Goal: Task Accomplishment & Management: Complete application form

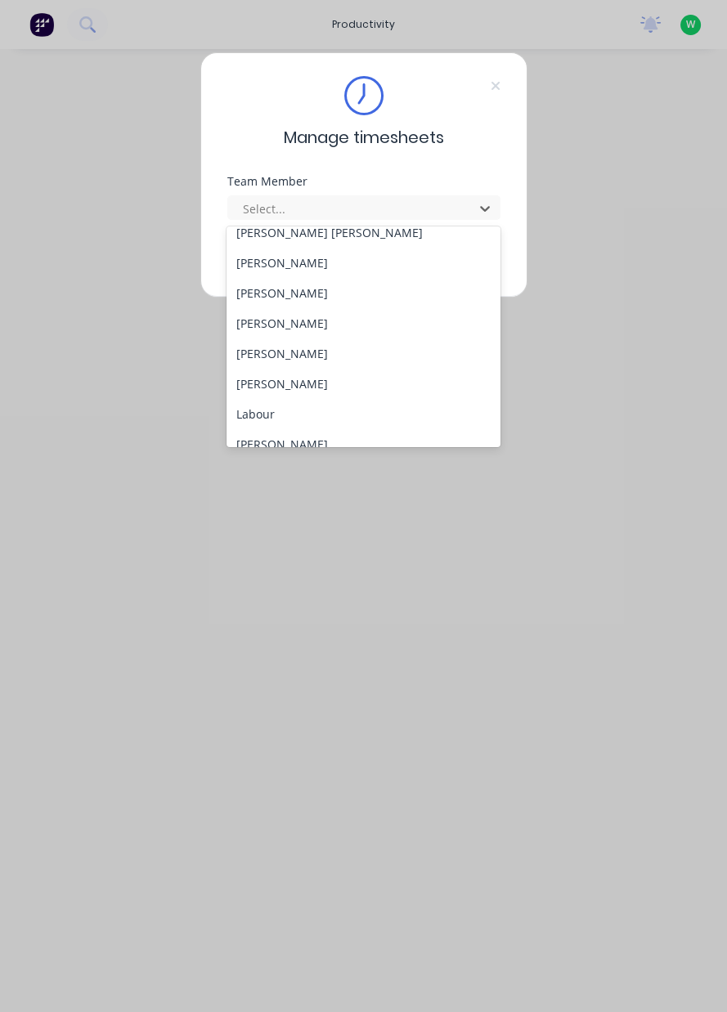
scroll to position [258, 0]
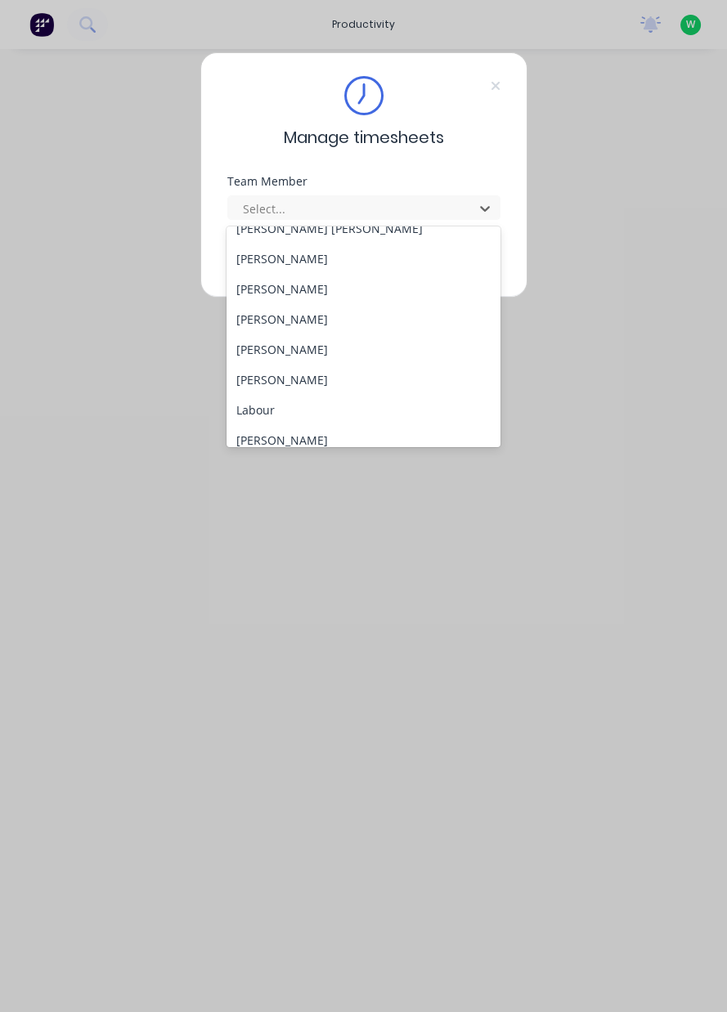
click at [289, 382] on div "[PERSON_NAME]" at bounding box center [363, 380] width 274 height 30
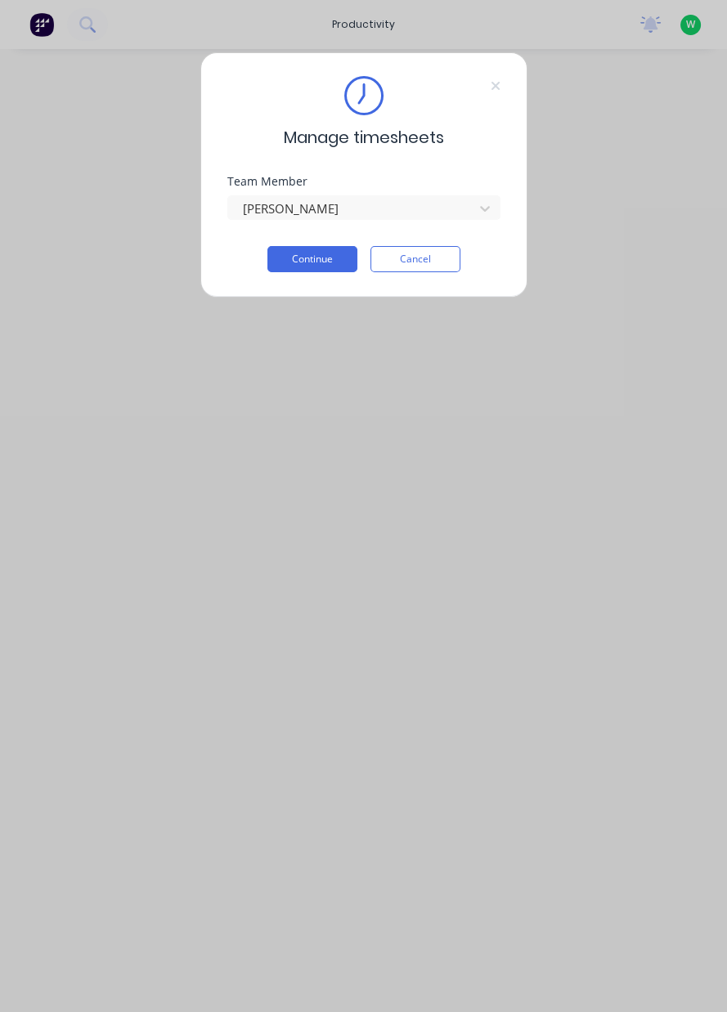
click at [311, 262] on button "Continue" at bounding box center [312, 259] width 90 height 26
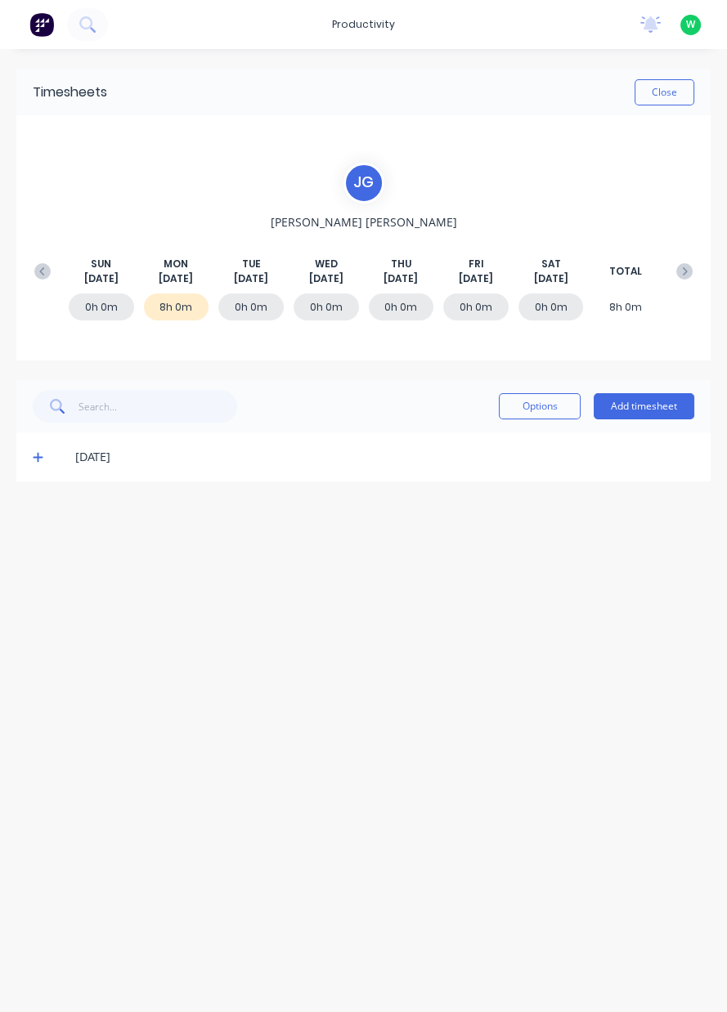
click at [656, 409] on button "Add timesheet" at bounding box center [643, 406] width 101 height 26
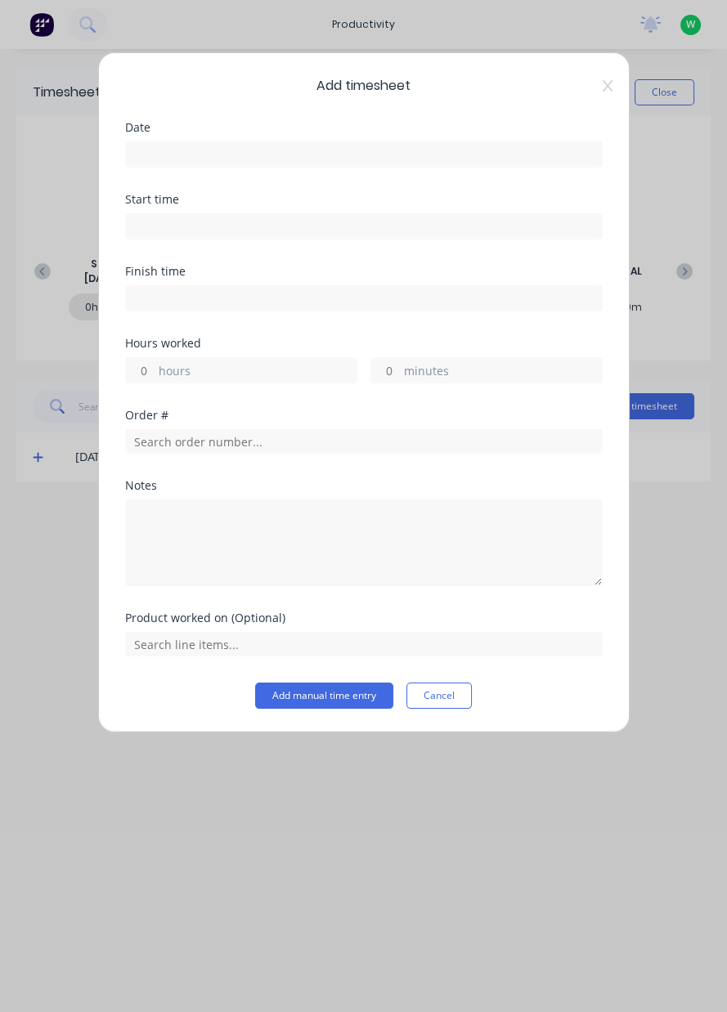
click at [282, 151] on input at bounding box center [364, 154] width 476 height 25
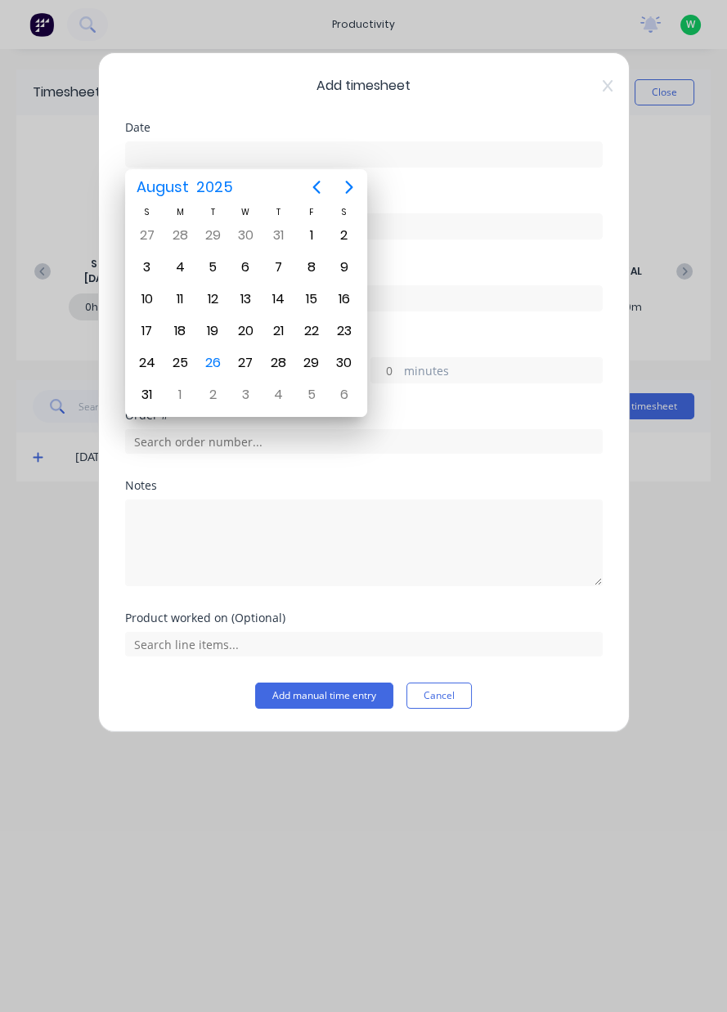
click at [220, 363] on div "26" at bounding box center [212, 363] width 25 height 25
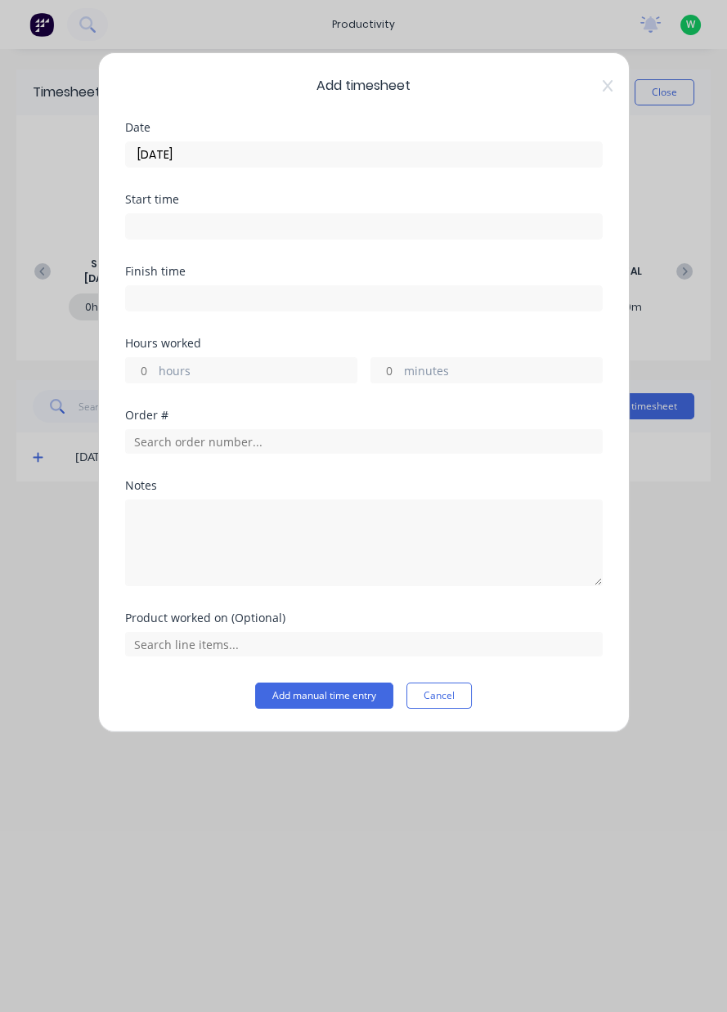
type input "[DATE]"
click at [271, 376] on label "hours" at bounding box center [258, 372] width 198 height 20
click at [154, 376] on input "hours" at bounding box center [140, 370] width 29 height 25
type input "9.5"
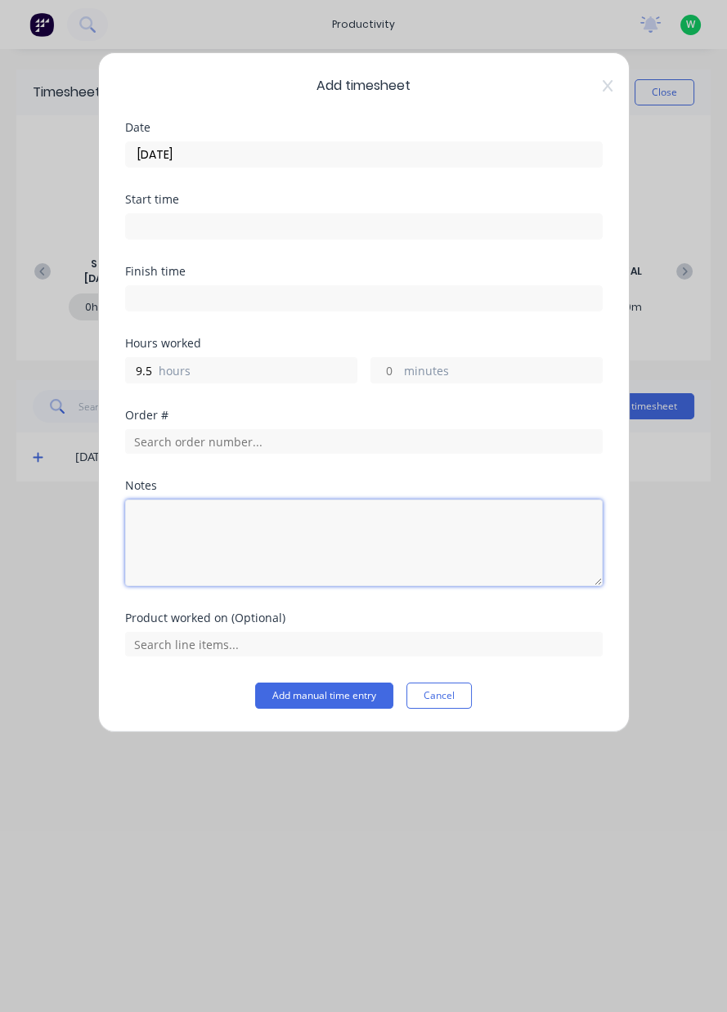
click at [297, 528] on textarea at bounding box center [363, 542] width 477 height 87
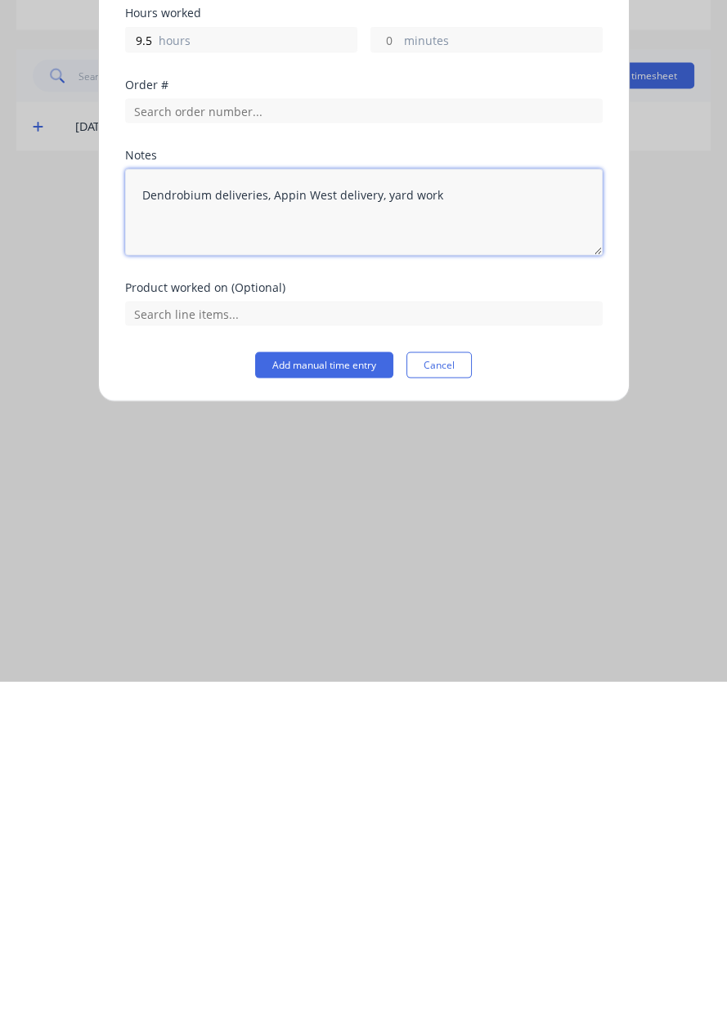
type textarea "Dendrobium deliveries, Appin West delivery, yard work"
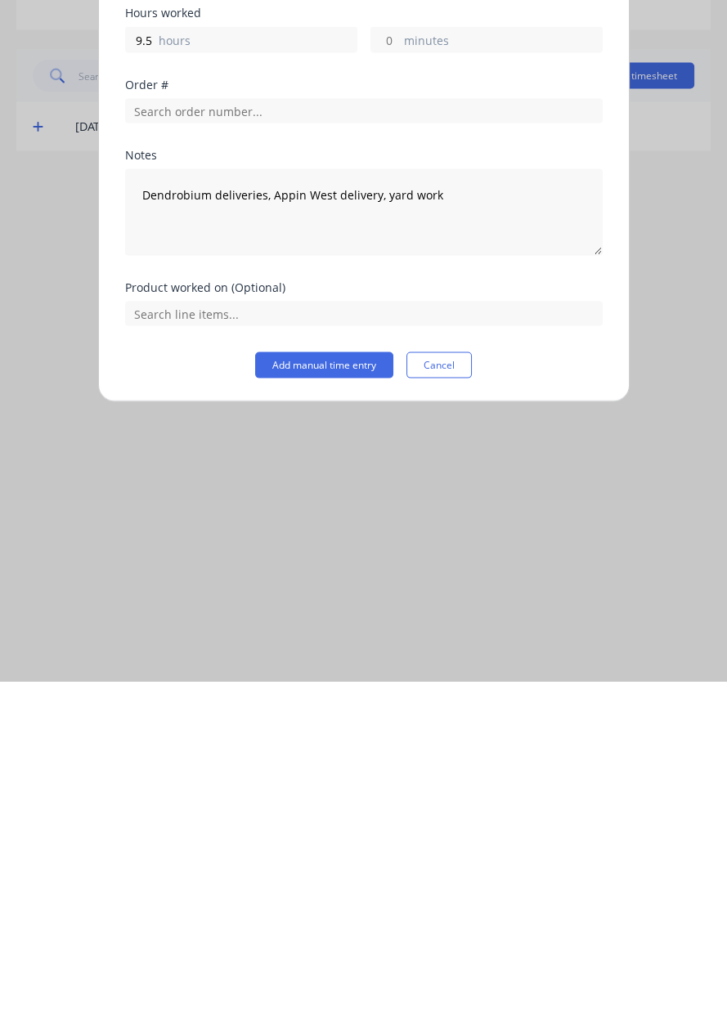
click at [329, 696] on button "Add manual time entry" at bounding box center [324, 695] width 138 height 26
